Goal: Information Seeking & Learning: Learn about a topic

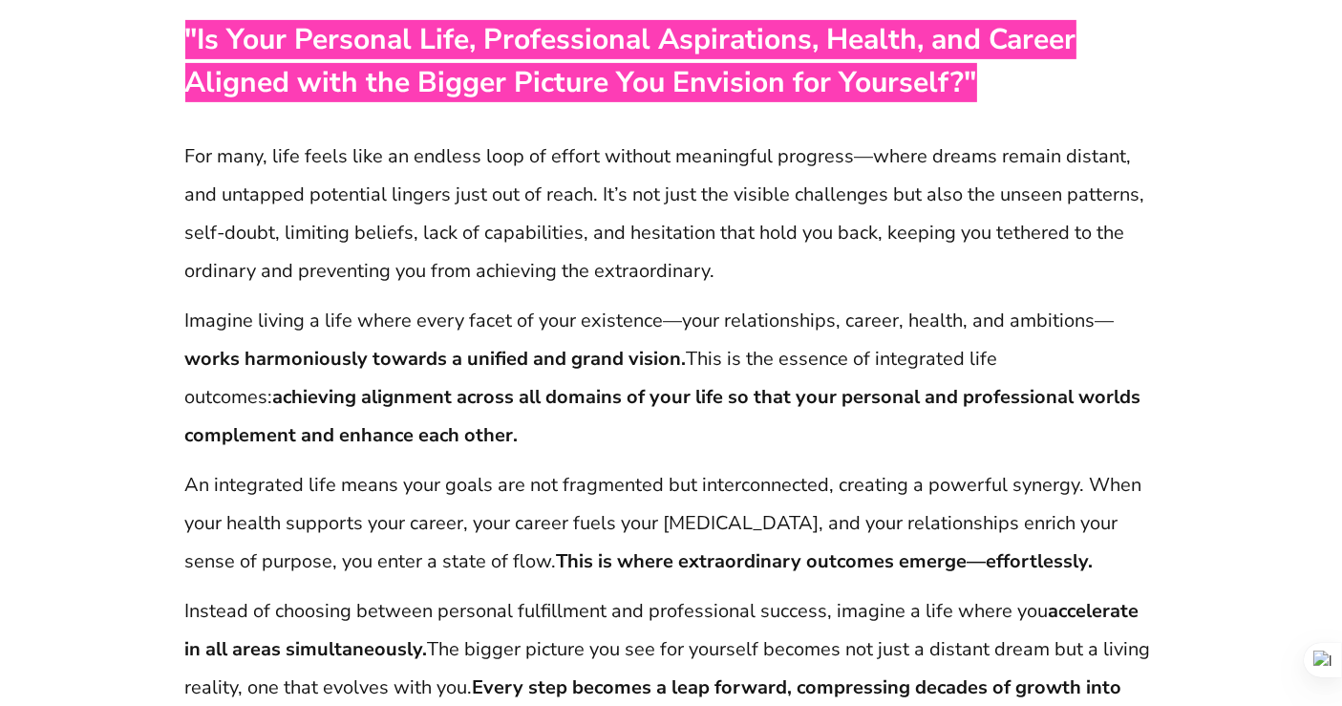
scroll to position [761, 0]
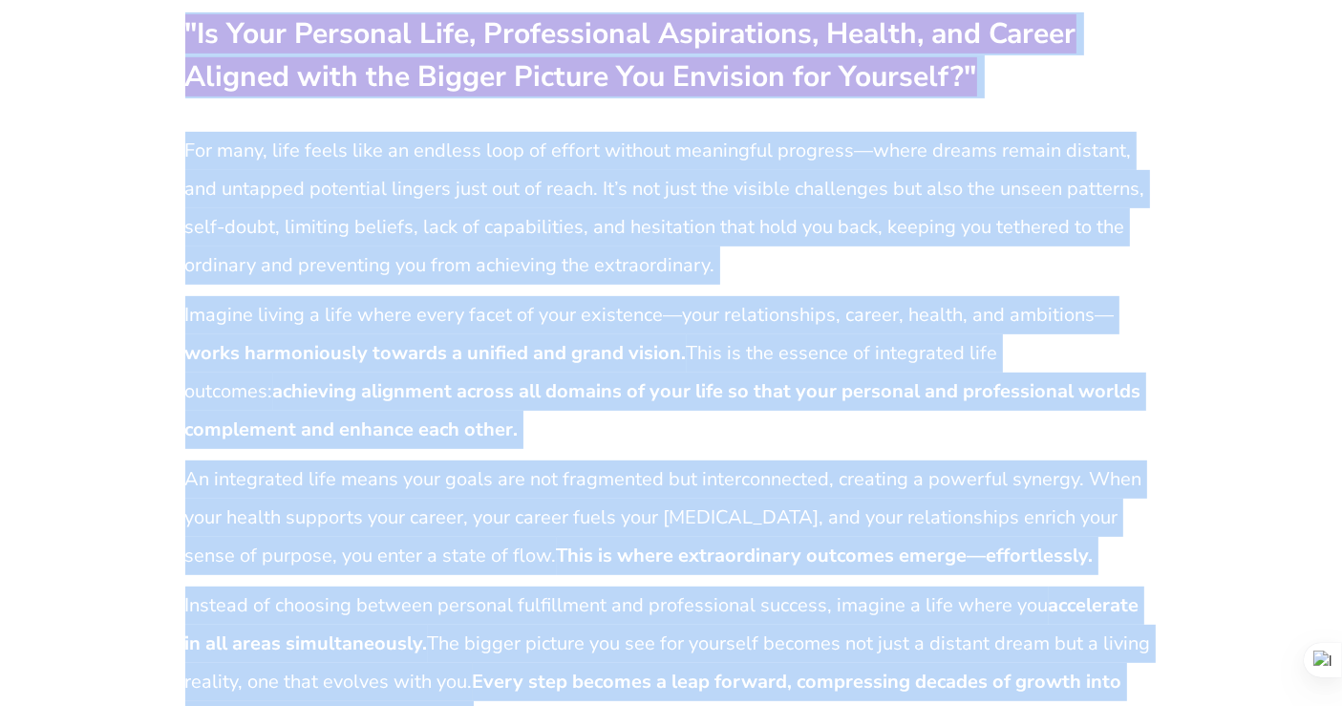
click at [607, 524] on p "An integrated life means your goals are not fragmented but interconnected, crea…" at bounding box center [671, 517] width 972 height 115
click at [688, 334] on p "Imagine living a life where every facet of your existence—your relationships, c…" at bounding box center [671, 372] width 972 height 153
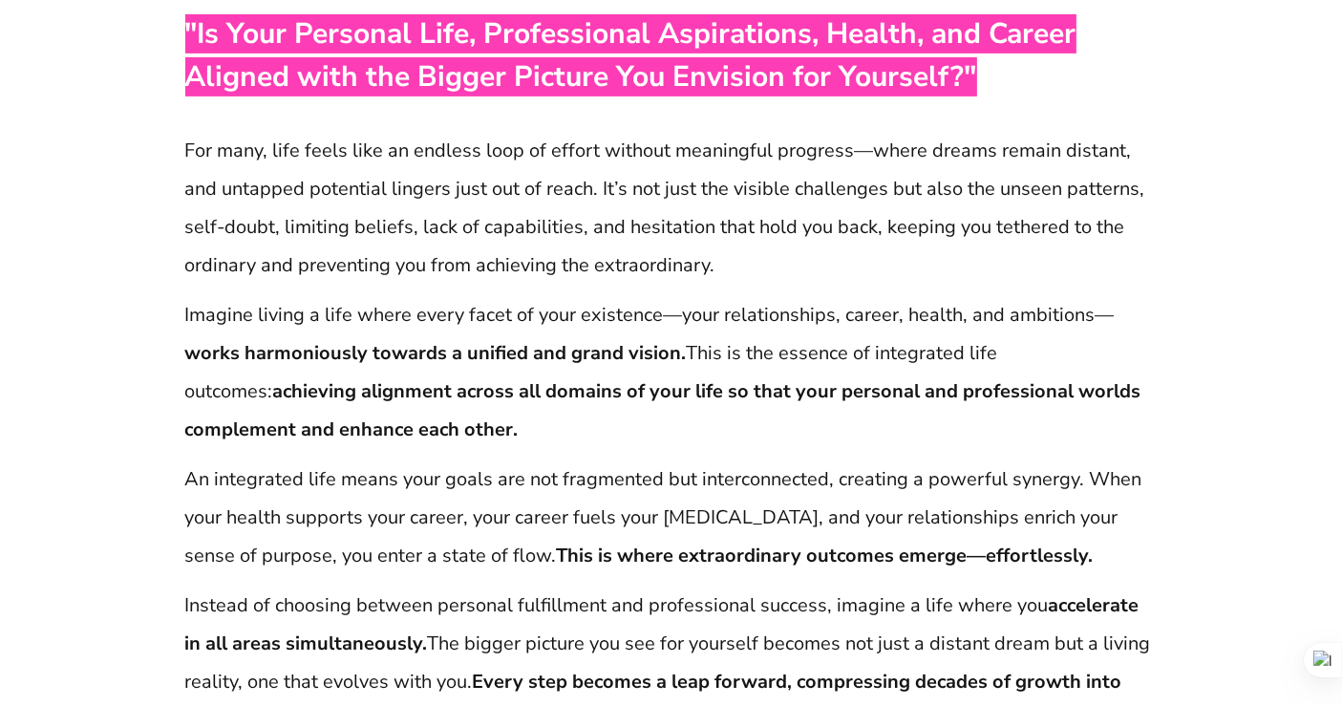
click at [547, 188] on p "For many, life feels like an endless loop of effort without meaningful progress…" at bounding box center [671, 208] width 972 height 153
click at [617, 392] on strong "achieving alignment across all domains of your life so that your personal and p…" at bounding box center [663, 410] width 956 height 64
click at [641, 279] on p "For many, life feels like an endless loop of effort without meaningful progress…" at bounding box center [671, 208] width 972 height 153
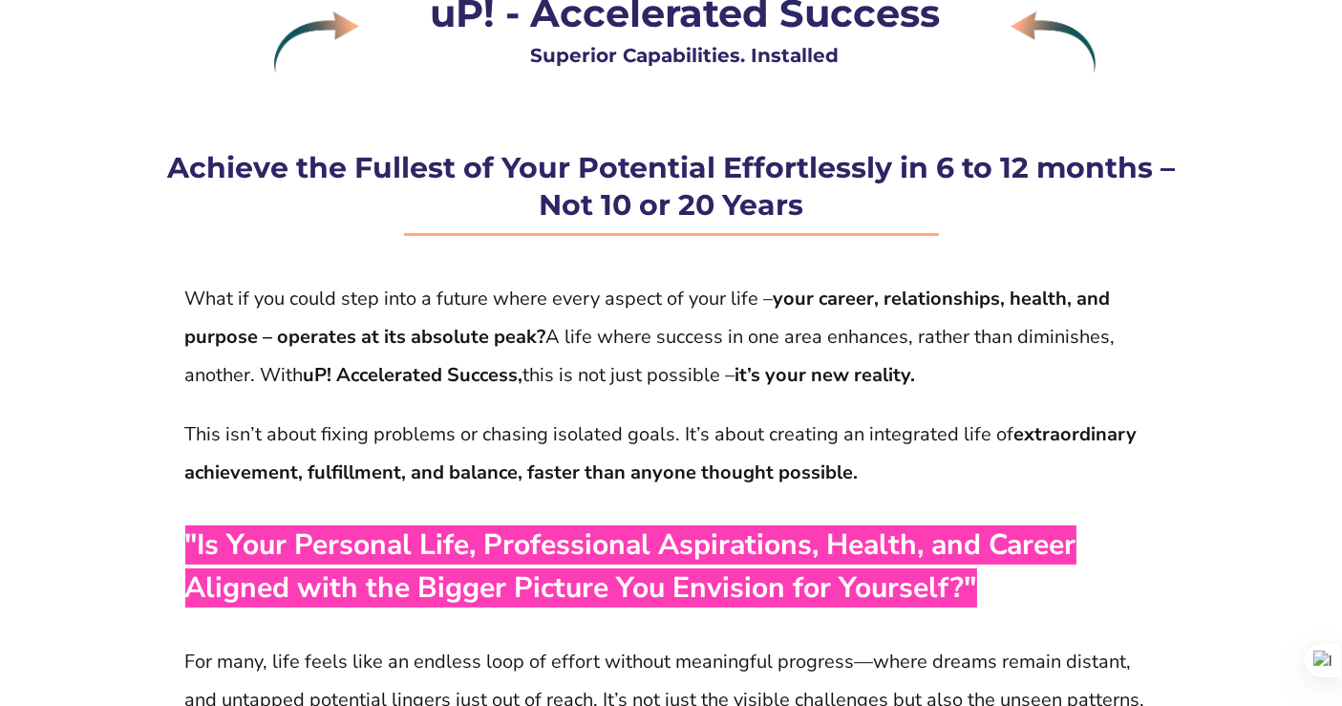
scroll to position [252, 0]
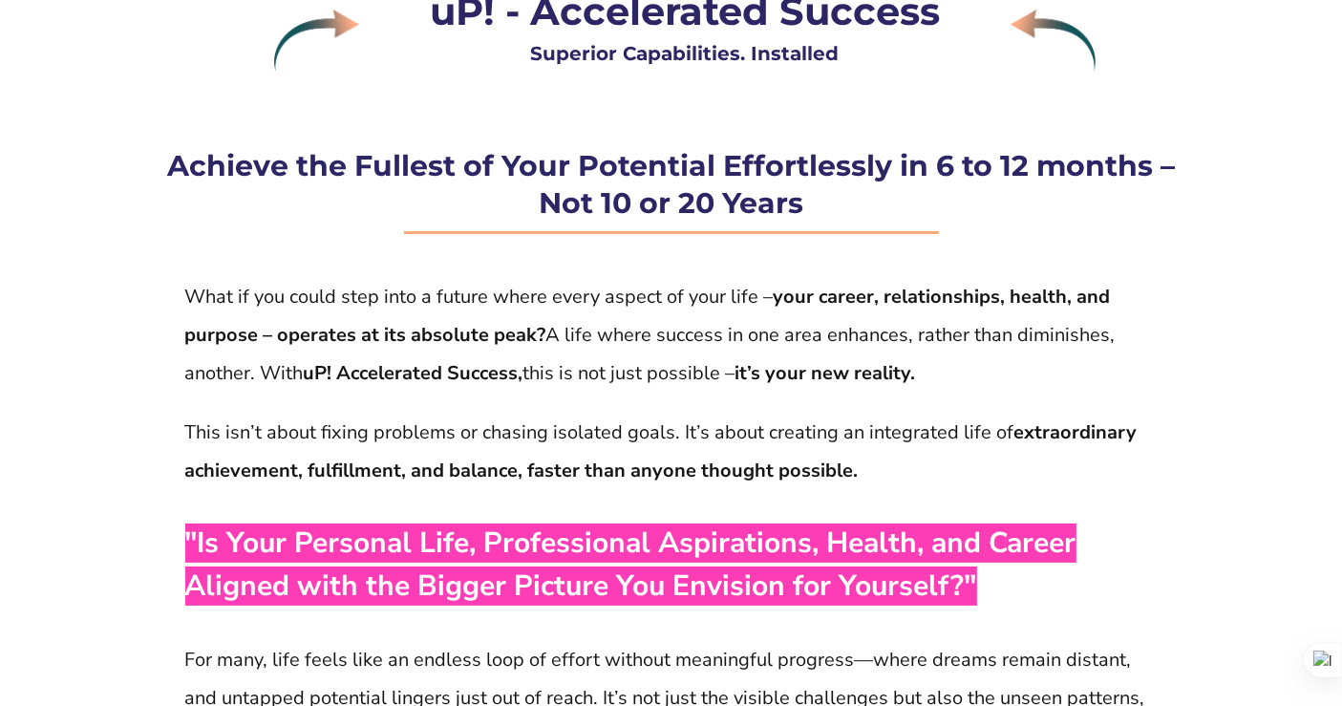
click at [533, 180] on strong "Achieve the Fullest of Your Potential Effortlessly in 6 to 12 months – Not 10 o…" at bounding box center [671, 184] width 1008 height 73
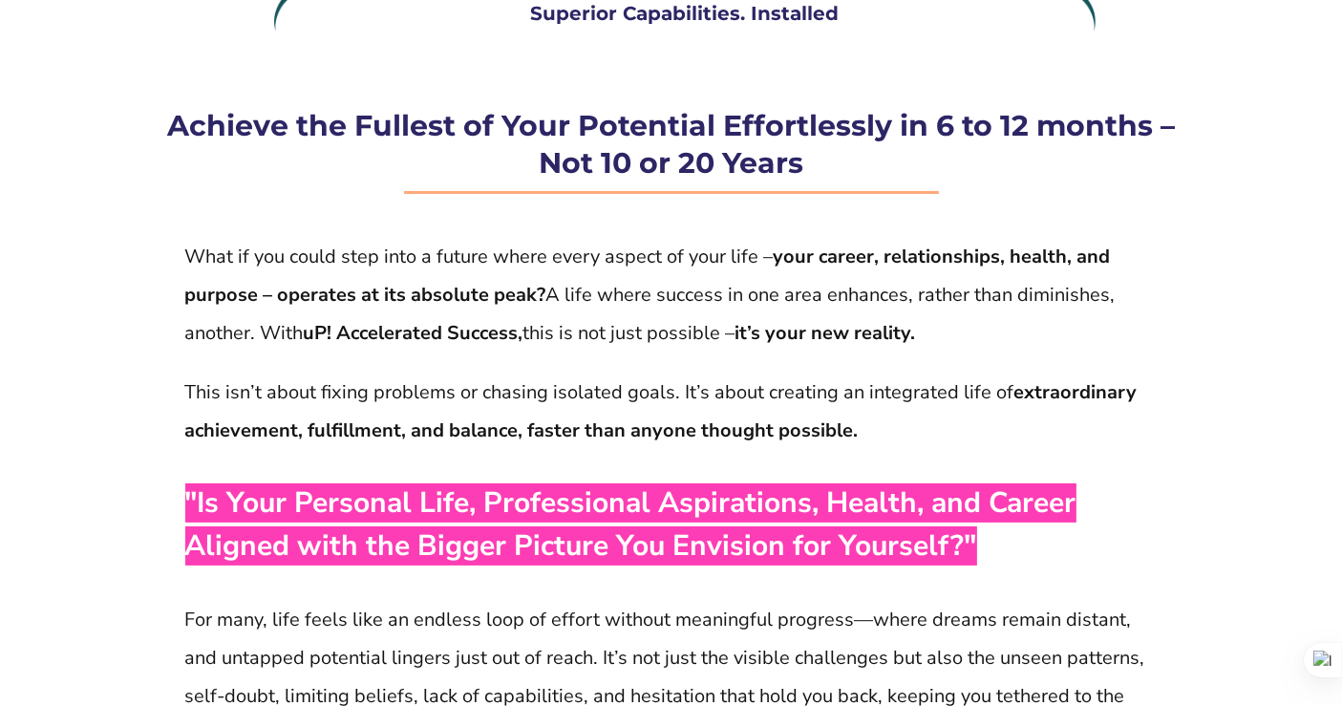
scroll to position [294, 0]
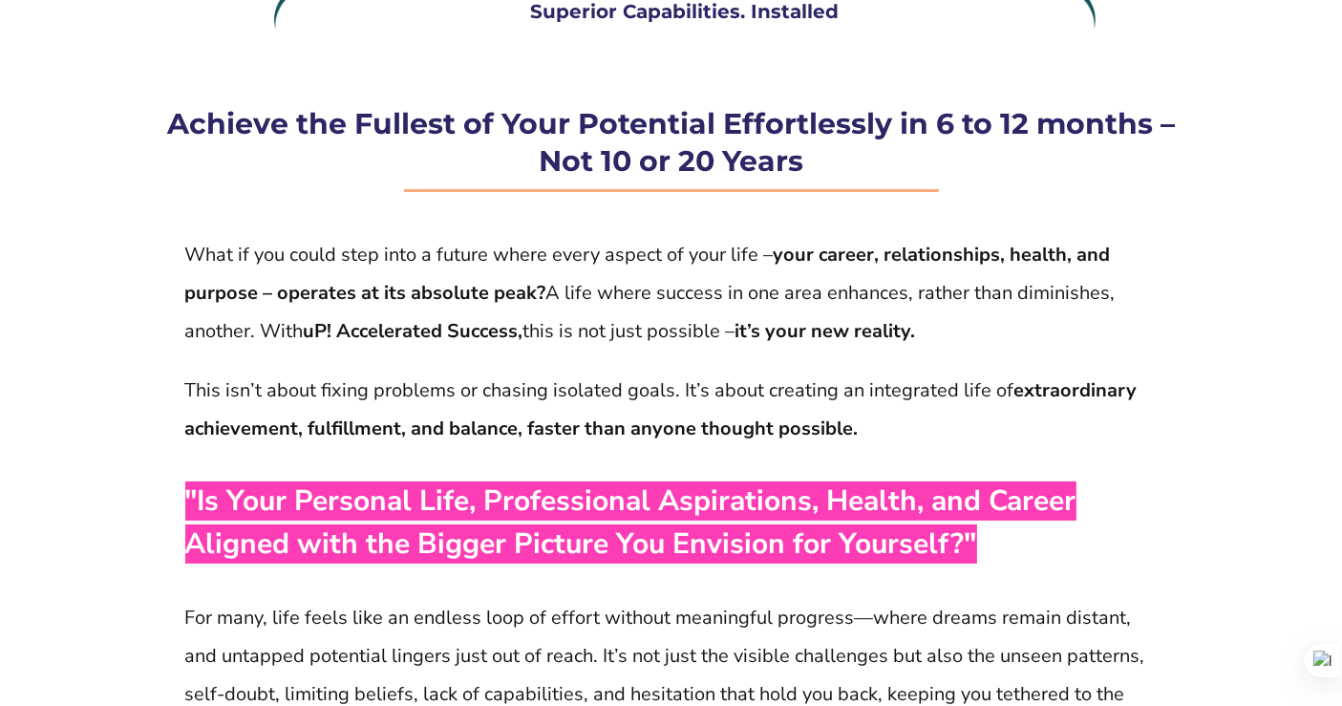
click at [548, 332] on p "What if you could step into a future where every aspect of your life – your car…" at bounding box center [671, 293] width 972 height 115
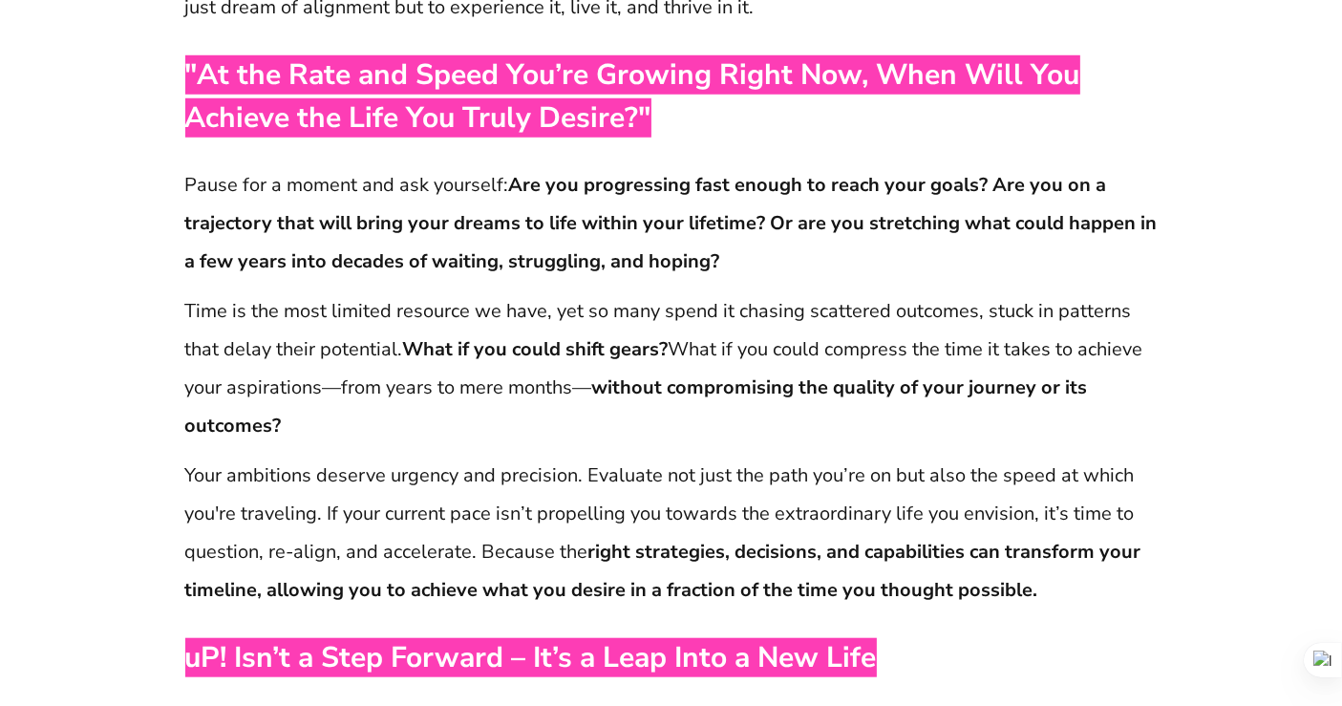
scroll to position [1696, 0]
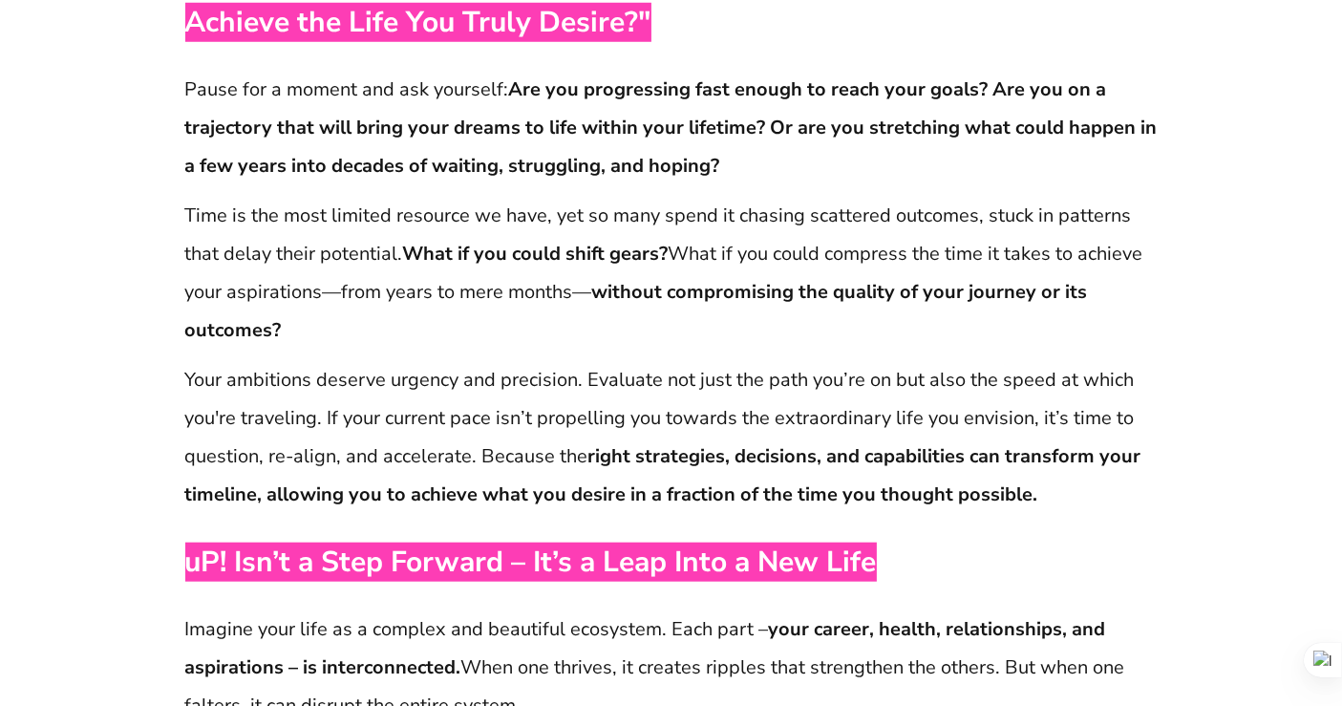
click at [607, 251] on strong "What if you could shift gears?" at bounding box center [536, 254] width 266 height 26
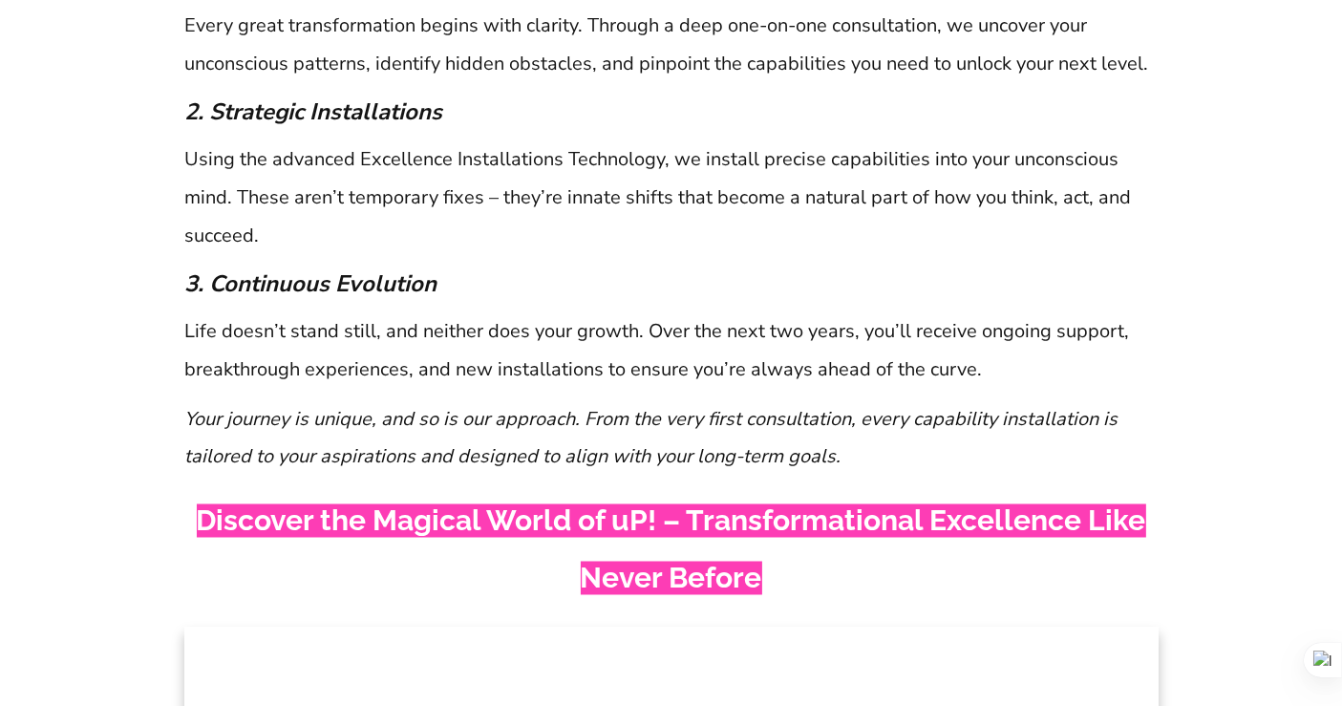
click at [607, 267] on p "3. Continuous Evolution" at bounding box center [671, 284] width 972 height 34
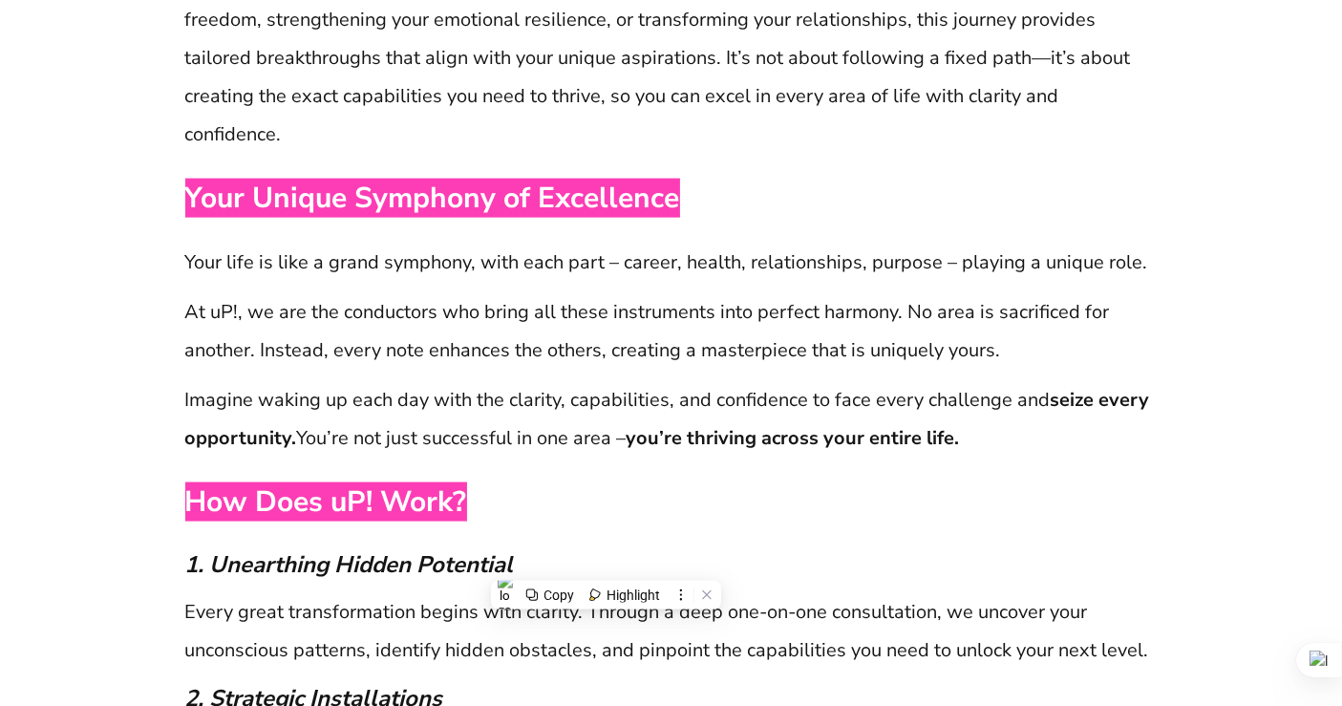
scroll to position [2587, 0]
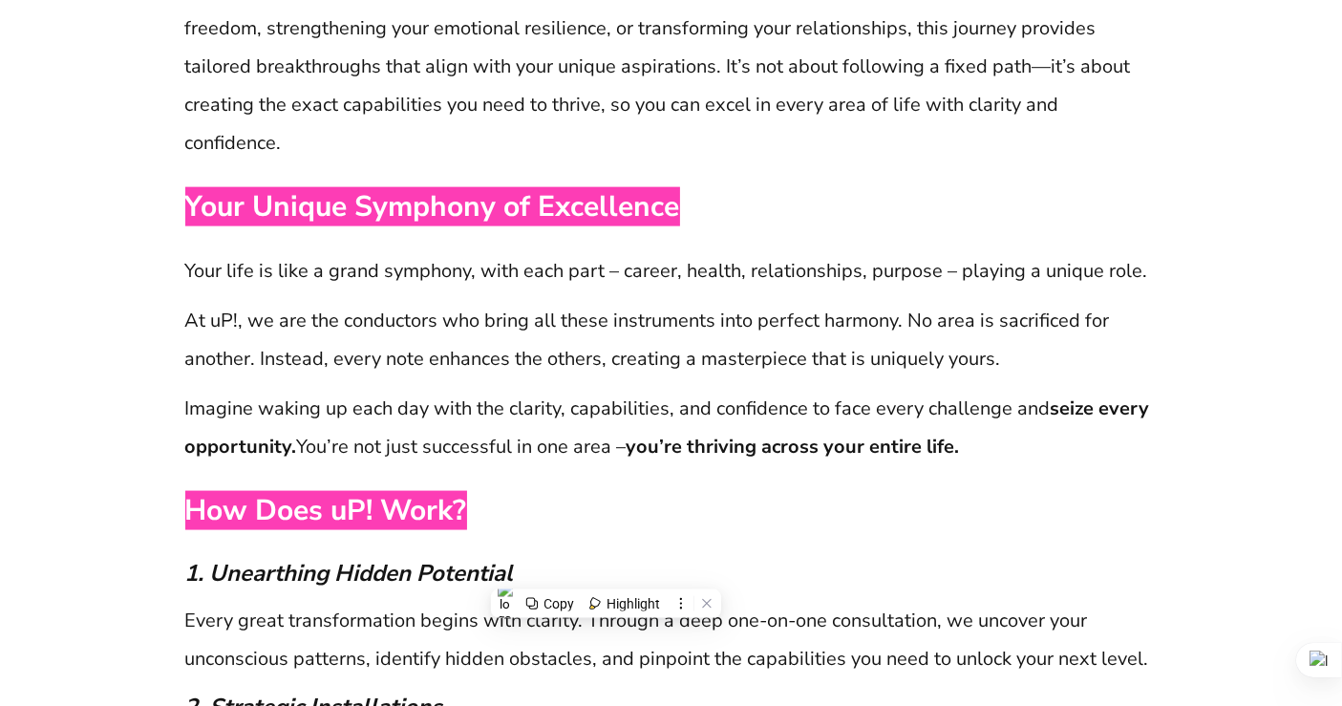
click at [607, 251] on div "Your life is like a grand symphony, with each part – career, health, relationsh…" at bounding box center [671, 271] width 974 height 40
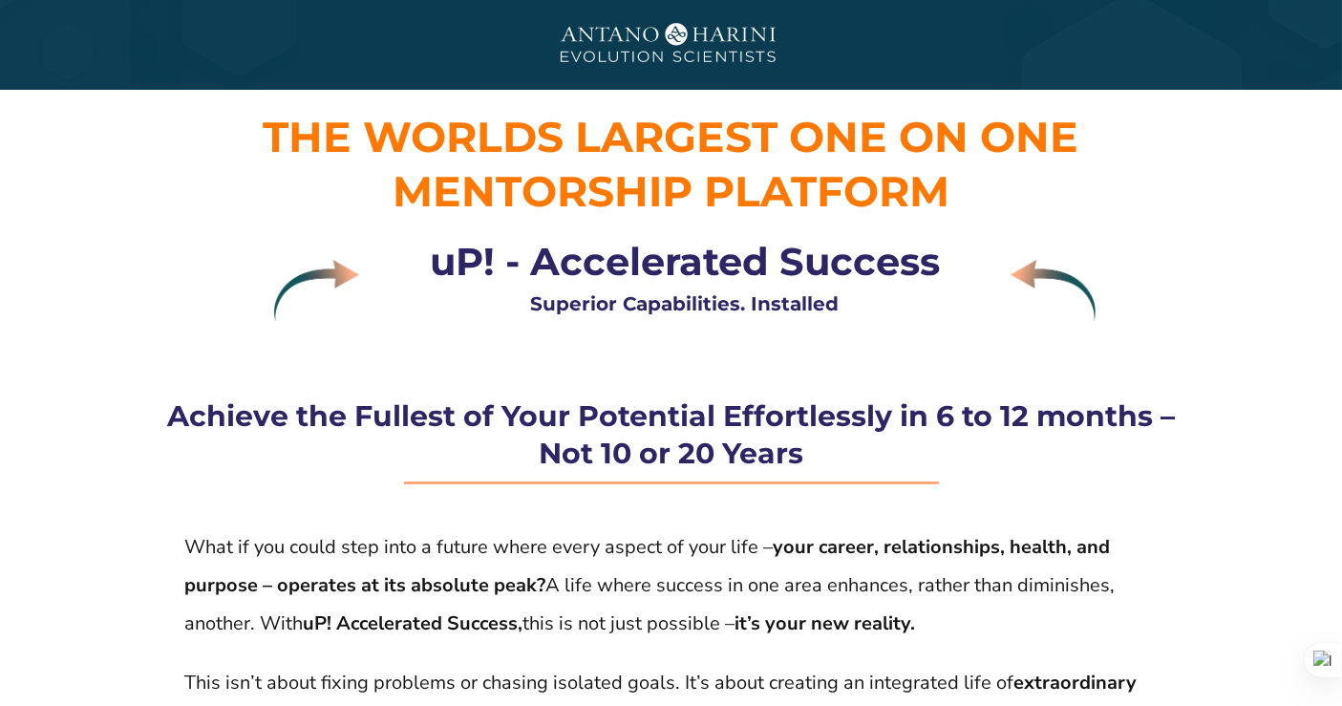
scroll to position [0, 0]
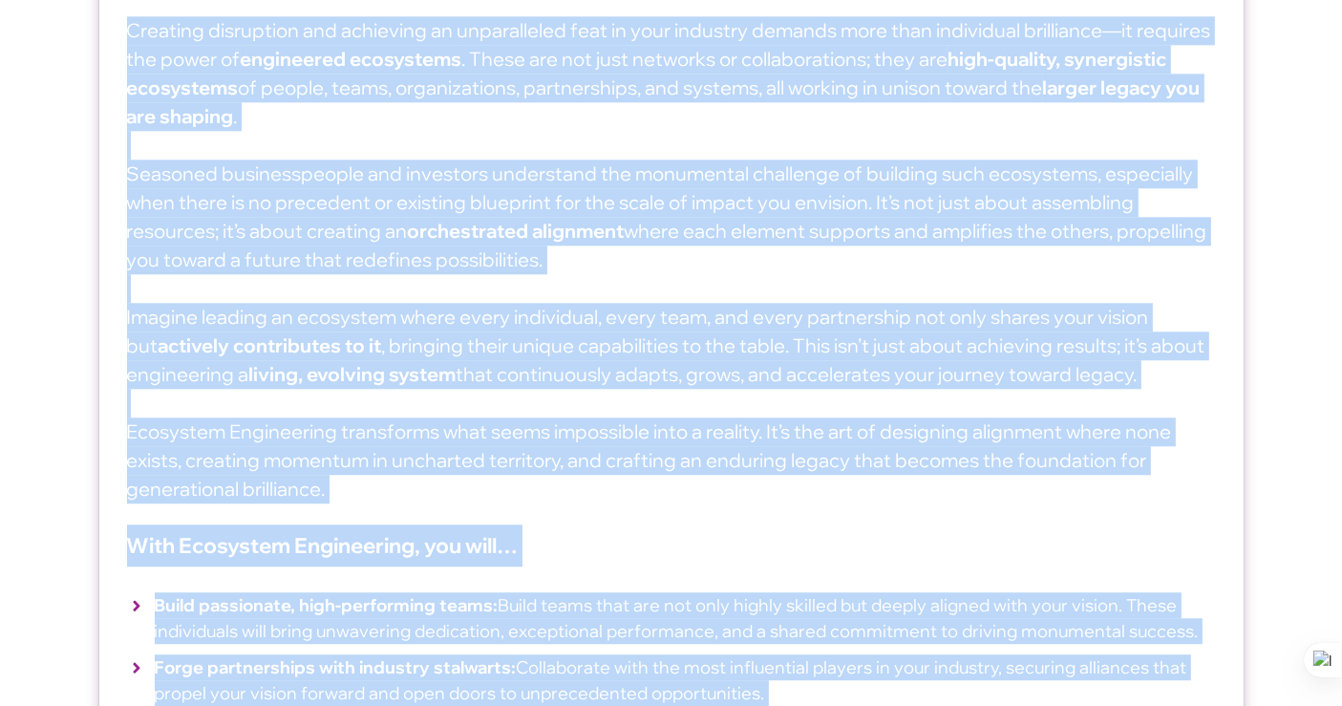
scroll to position [12384, 0]
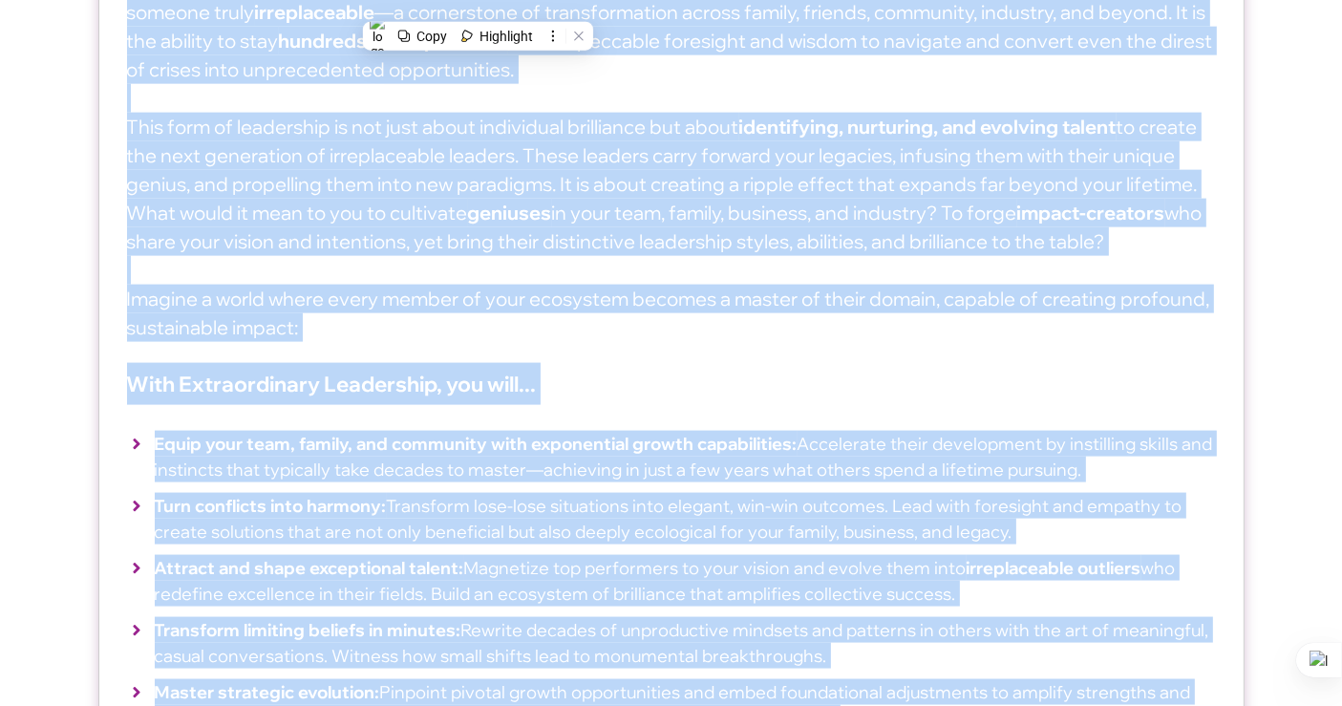
click at [573, 137] on p "This form of leadership is not just about individual brilliance but about ident…" at bounding box center [671, 156] width 1089 height 86
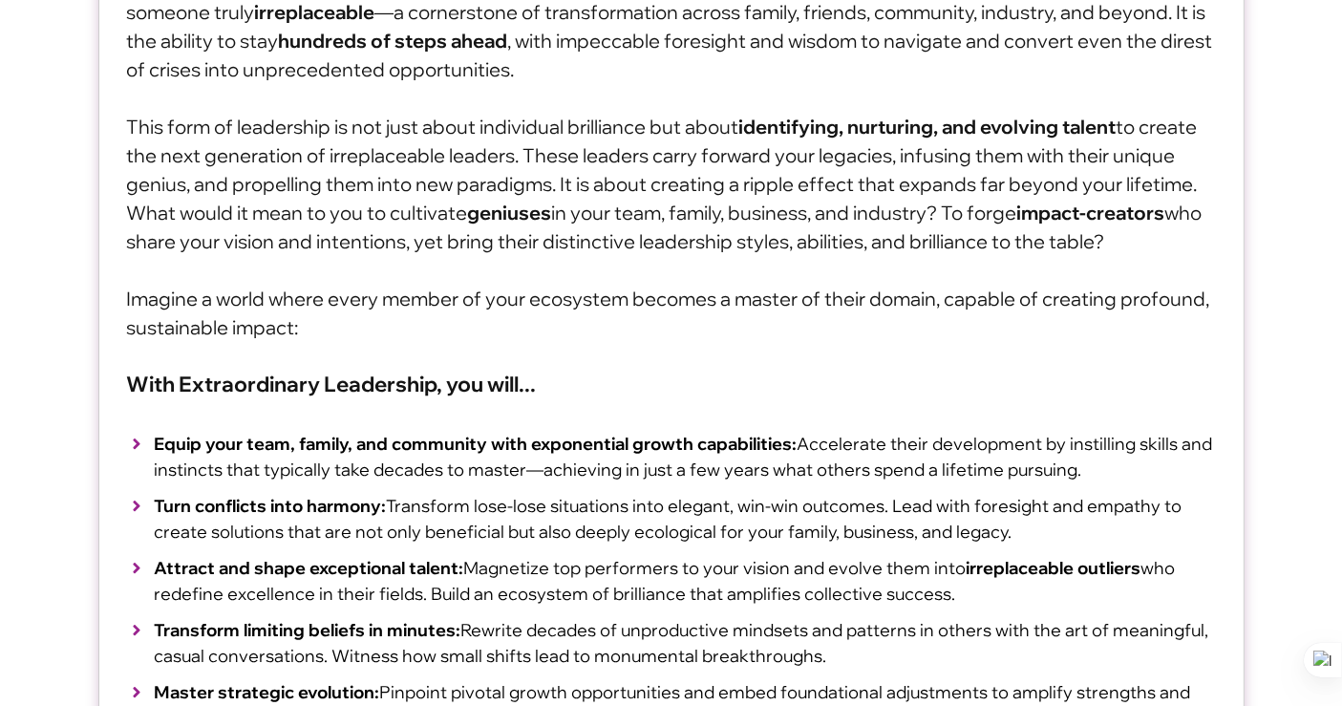
click at [493, 285] on p "Imagine a world where every member of your ecosystem becomes a master of their …" at bounding box center [671, 313] width 1089 height 57
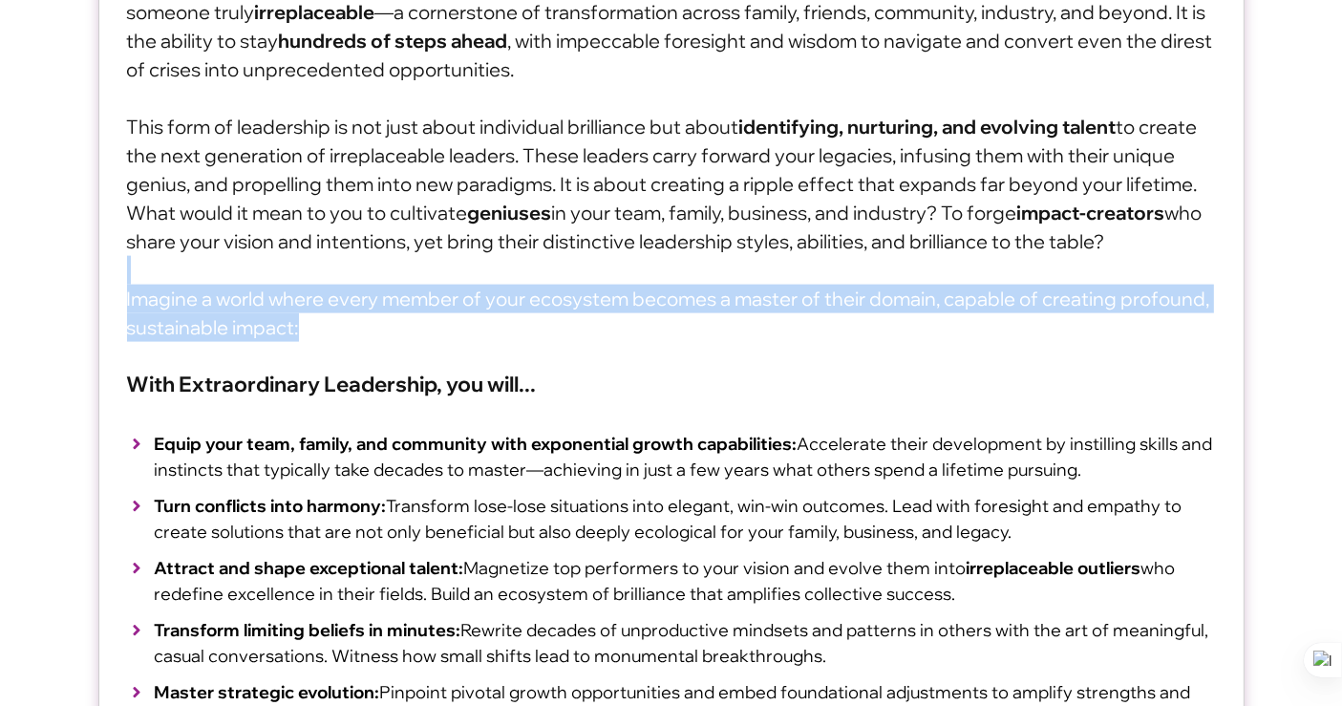
drag, startPoint x: 493, startPoint y: 278, endPoint x: 388, endPoint y: 212, distance: 124.0
click at [388, 212] on div "Extraordinary Leadership transcends mere positions of power in business or orga…" at bounding box center [671, 155] width 1108 height 374
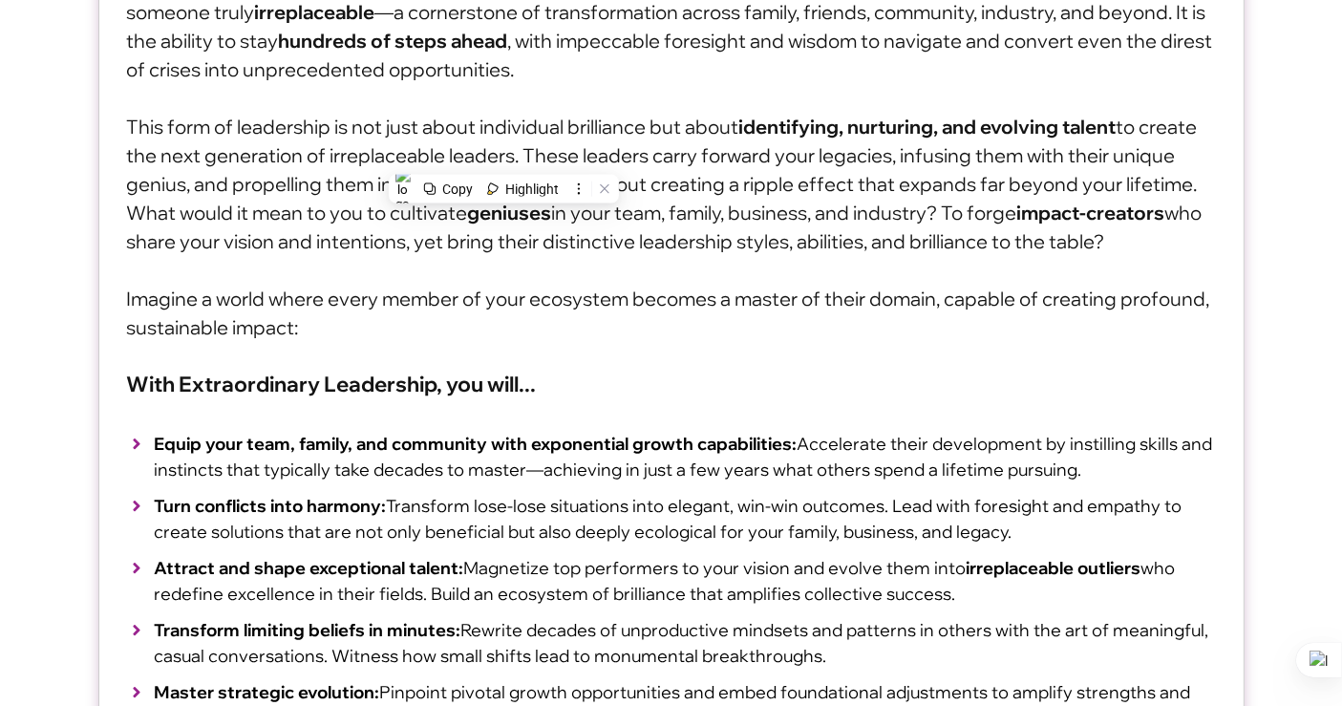
click at [382, 199] on p "What would it mean to you to cultivate geniuses in your team, family, business,…" at bounding box center [671, 227] width 1089 height 57
